Goal: Task Accomplishment & Management: Complete application form

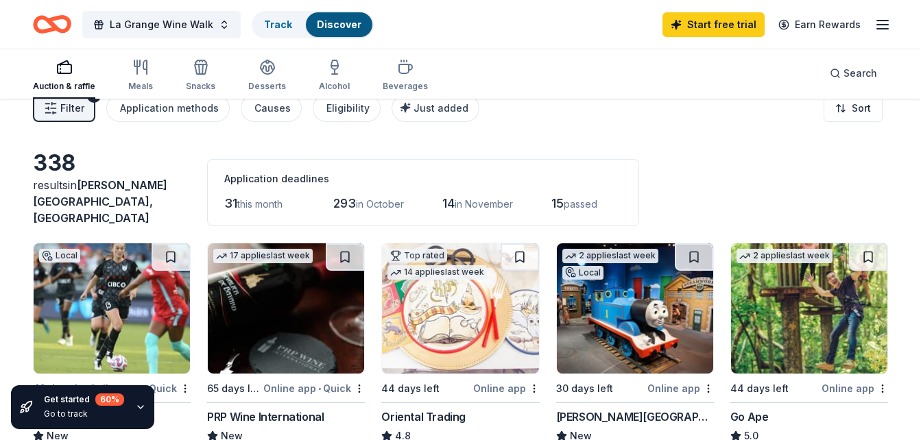
scroll to position [18, 0]
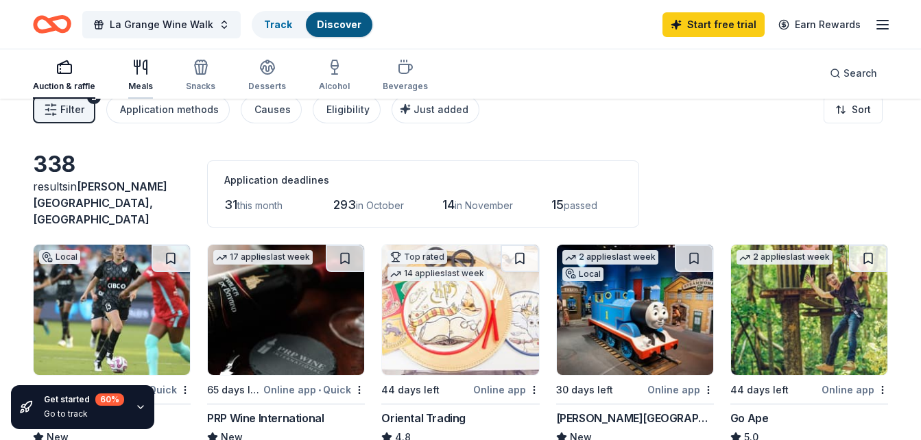
click at [137, 74] on icon "button" at bounding box center [137, 67] width 0 height 14
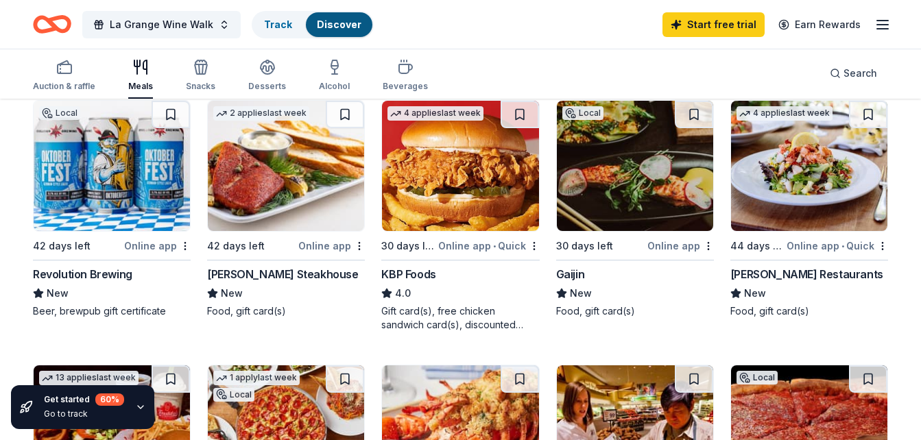
scroll to position [162, 0]
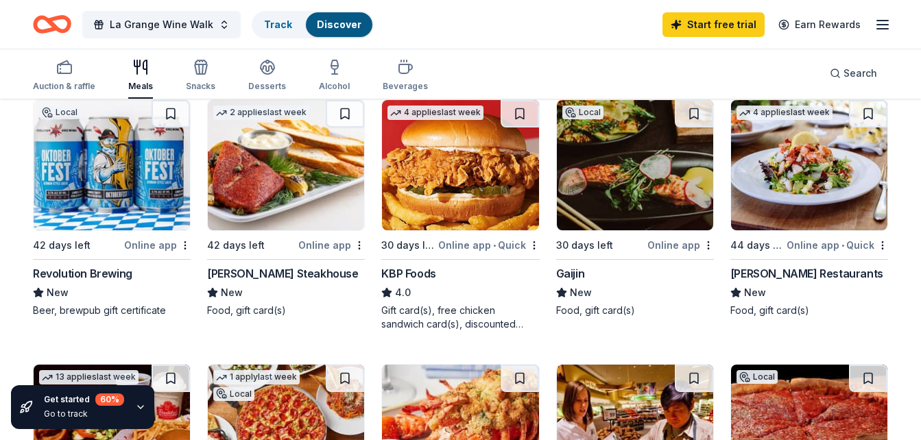
click at [622, 183] on img at bounding box center [635, 165] width 156 height 130
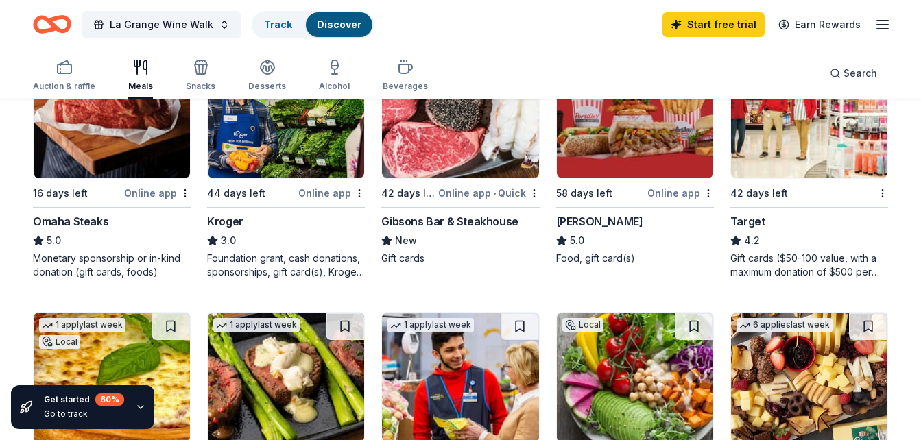
scroll to position [744, 0]
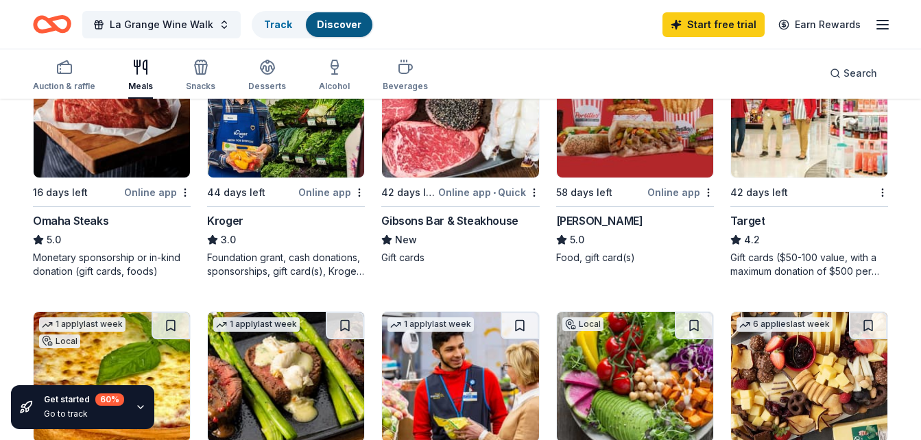
click at [122, 158] on img at bounding box center [112, 112] width 156 height 130
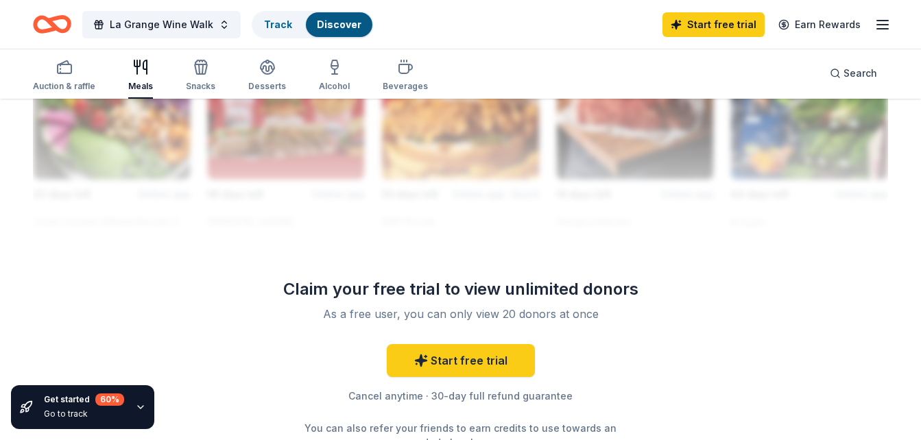
scroll to position [1313, 0]
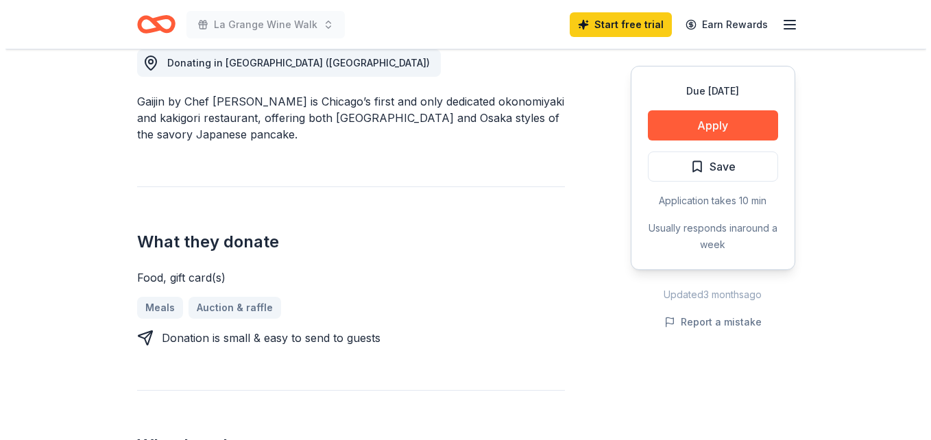
scroll to position [401, 0]
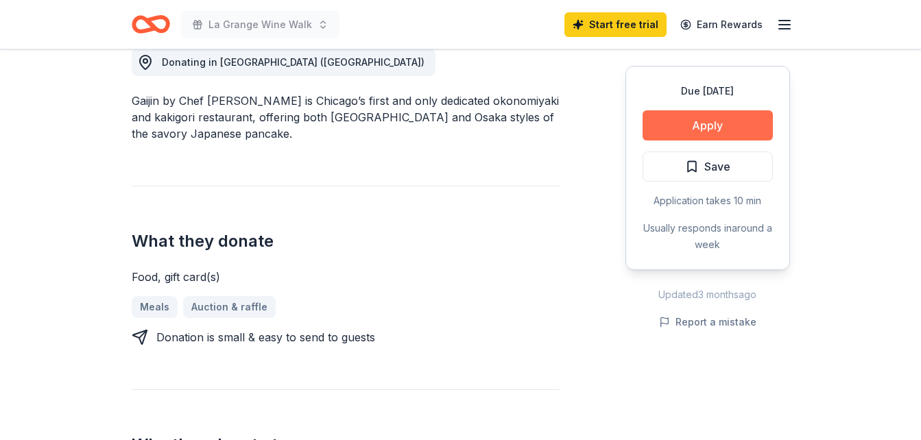
click at [692, 132] on button "Apply" at bounding box center [707, 125] width 130 height 30
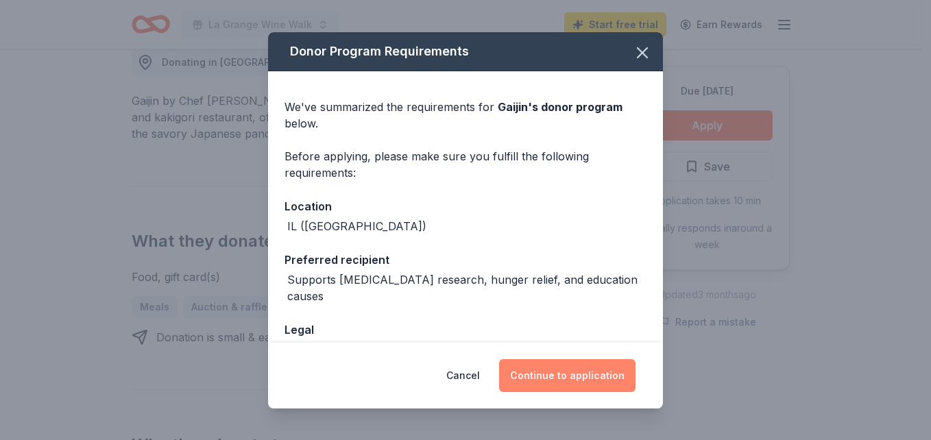
click at [582, 384] on button "Continue to application" at bounding box center [567, 375] width 136 height 33
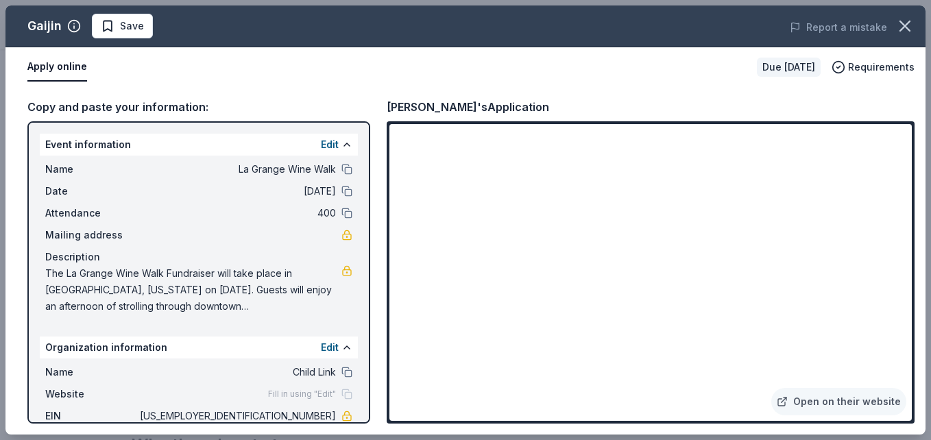
click at [912, 420] on div "Open on their website" at bounding box center [651, 272] width 528 height 302
click at [829, 404] on link "Open on their website" at bounding box center [838, 401] width 135 height 27
